Goal: Register for event/course

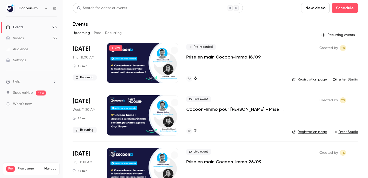
click at [209, 60] on div "Pre-recorded Prise en main Cocoon-Immo 18/09 6" at bounding box center [235, 63] width 98 height 40
click at [210, 57] on p "Prise en main Cocoon-Immo 18/09" at bounding box center [223, 57] width 74 height 6
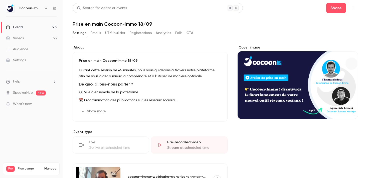
click at [294, 95] on div "Cover image" at bounding box center [298, 82] width 120 height 74
click at [0, 0] on input "Cover image" at bounding box center [0, 0] width 0 height 0
click at [352, 9] on icon "button" at bounding box center [354, 8] width 4 height 4
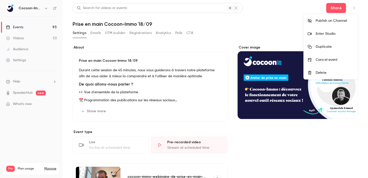
click at [324, 32] on div "Enter Studio" at bounding box center [335, 33] width 38 height 5
